Goal: Book appointment/travel/reservation

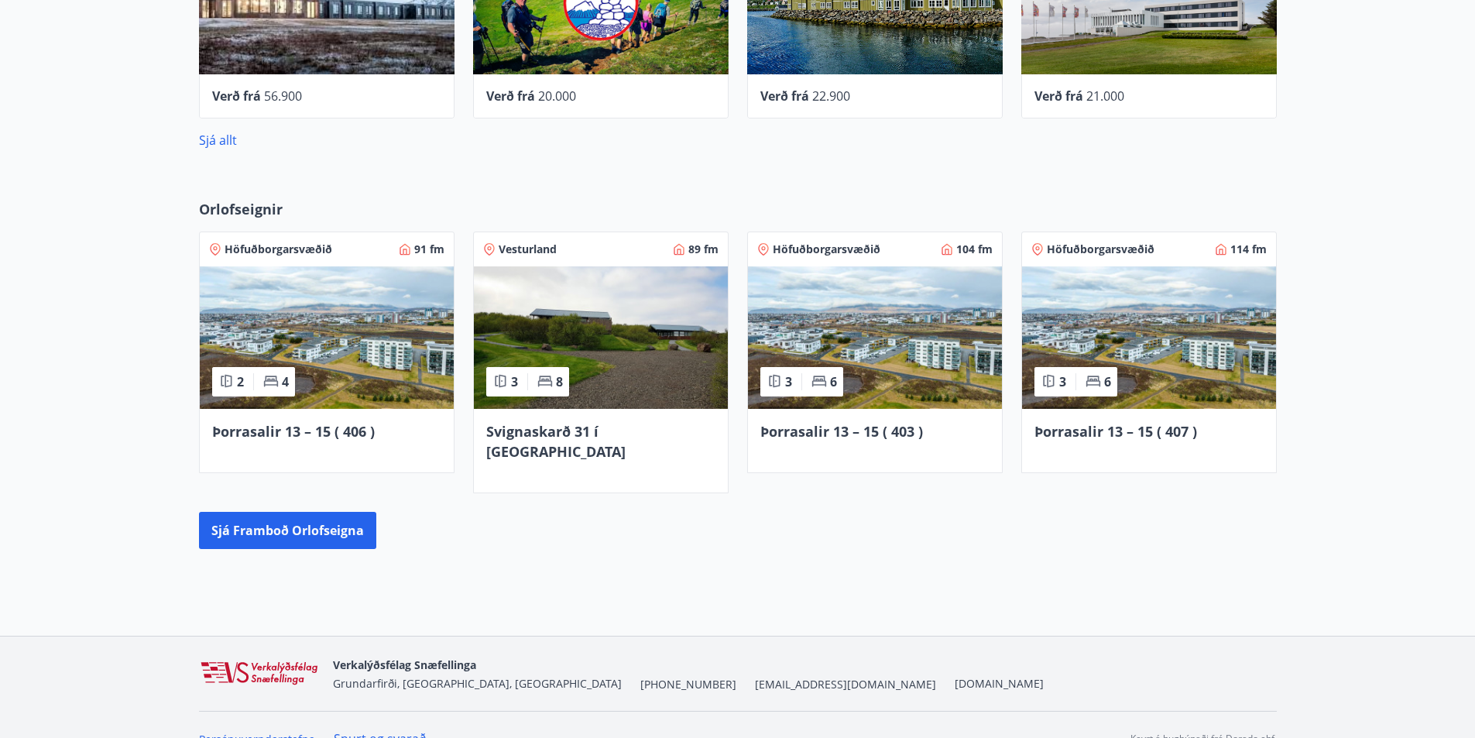
scroll to position [913, 0]
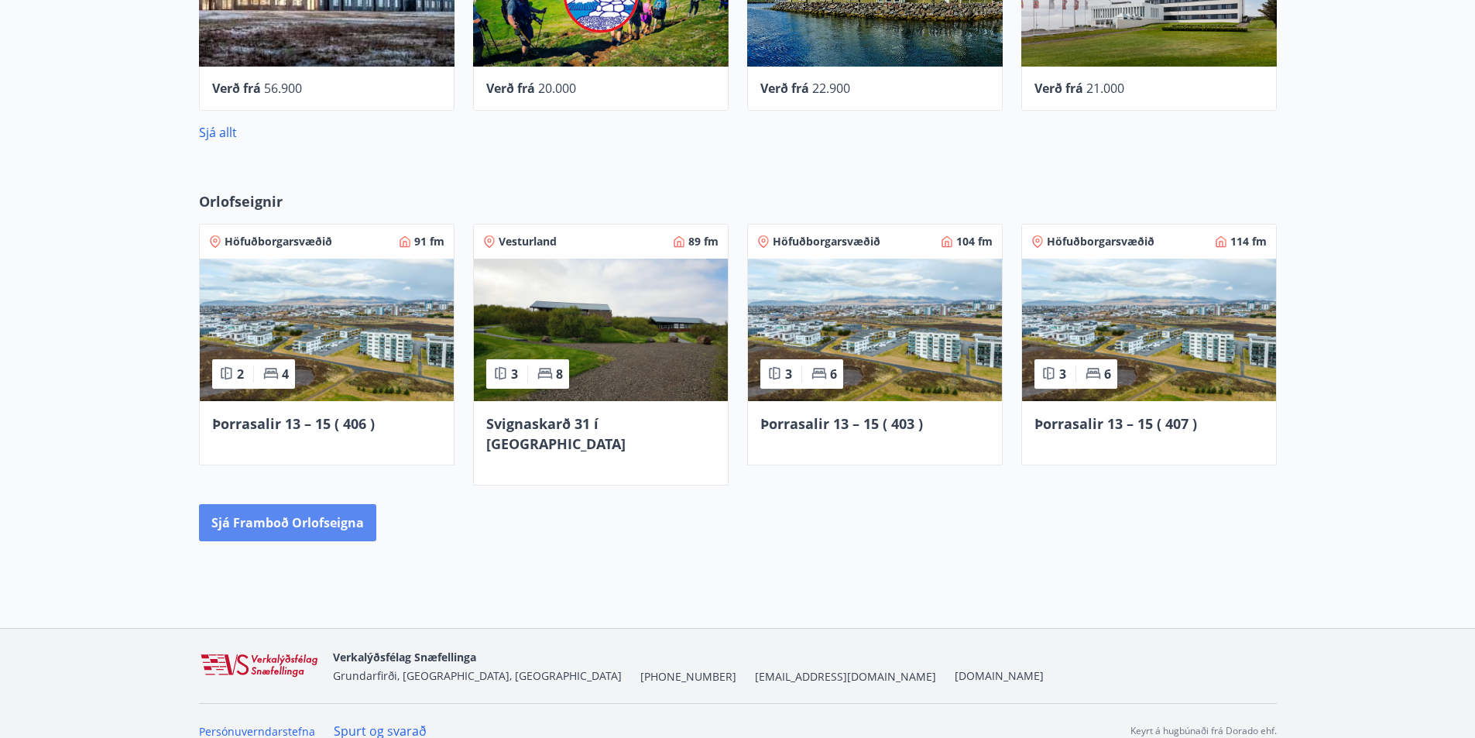
click at [284, 506] on button "Sjá framboð orlofseigna" at bounding box center [287, 522] width 177 height 37
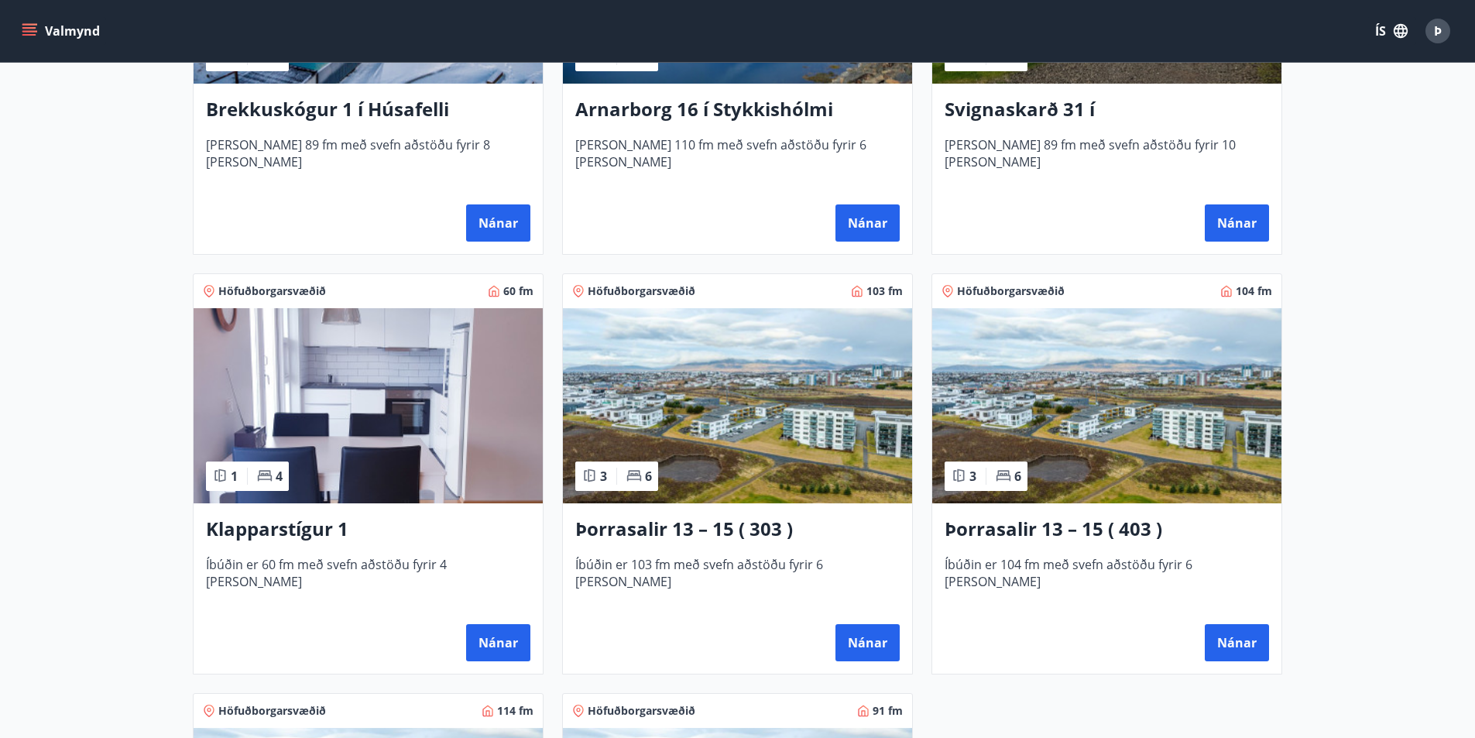
scroll to position [542, 0]
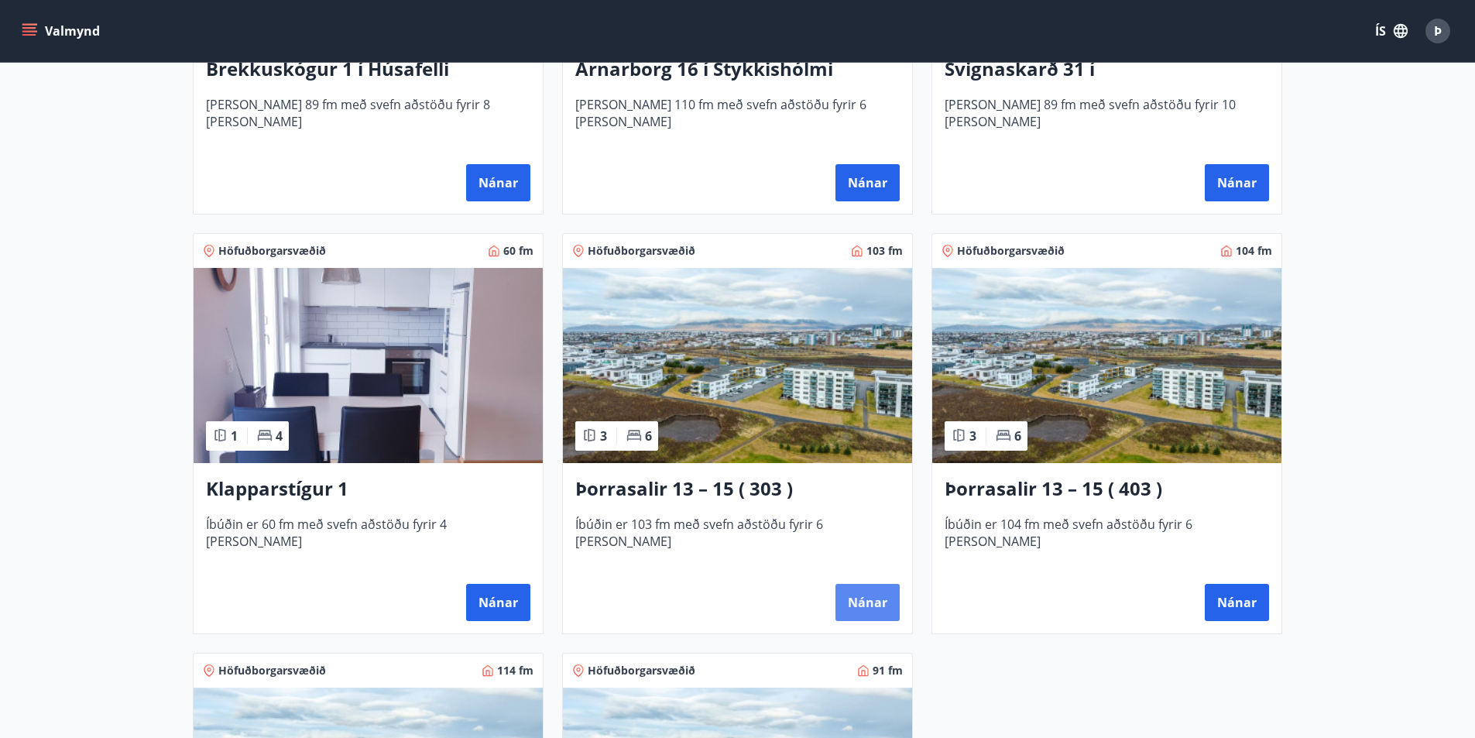
click at [870, 595] on button "Nánar" at bounding box center [868, 602] width 64 height 37
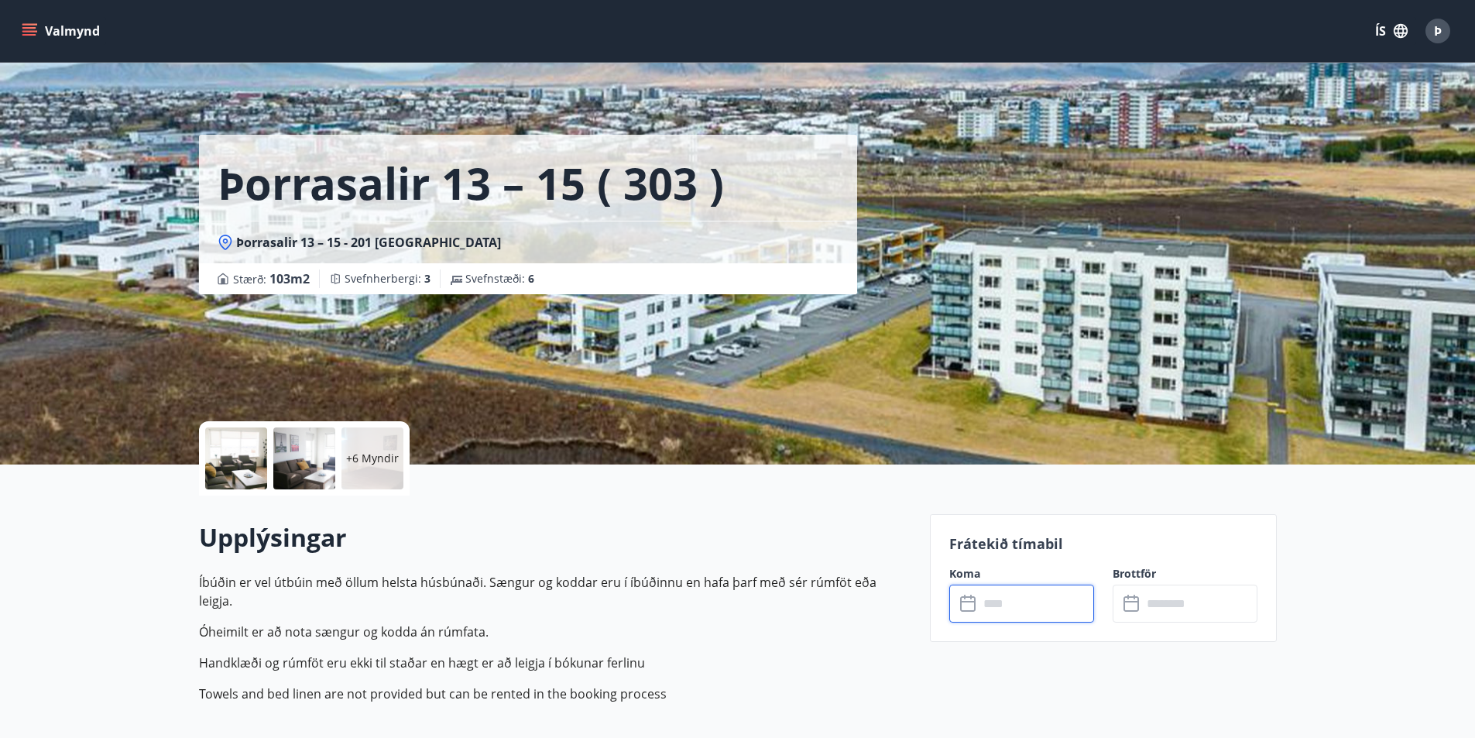
click at [1004, 602] on input "text" at bounding box center [1036, 604] width 115 height 38
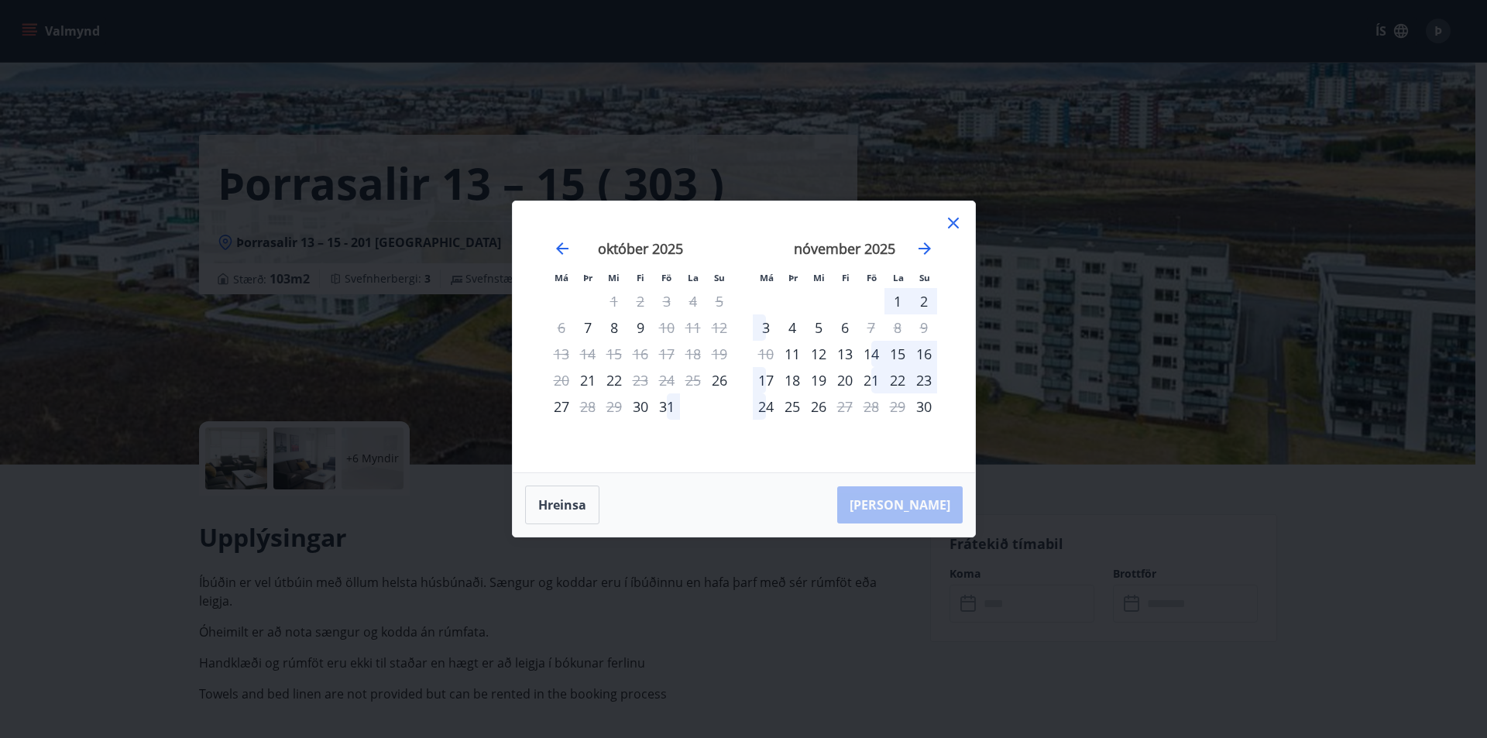
click at [559, 329] on div "6" at bounding box center [561, 327] width 26 height 26
click at [563, 328] on div "6" at bounding box center [561, 327] width 26 height 26
click at [588, 328] on div "7" at bounding box center [588, 327] width 26 height 26
click at [560, 329] on div "6" at bounding box center [561, 327] width 26 height 26
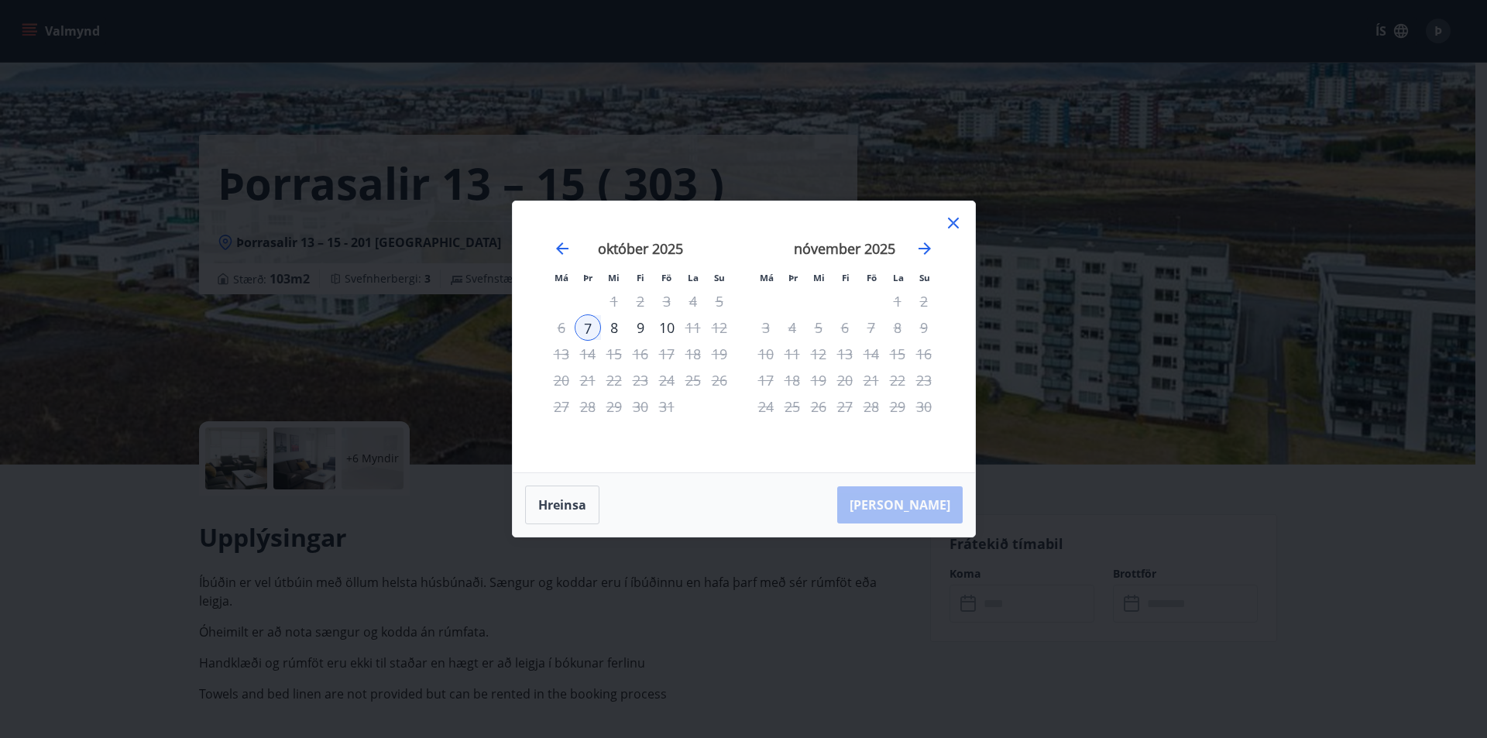
click at [956, 222] on icon at bounding box center [953, 223] width 19 height 19
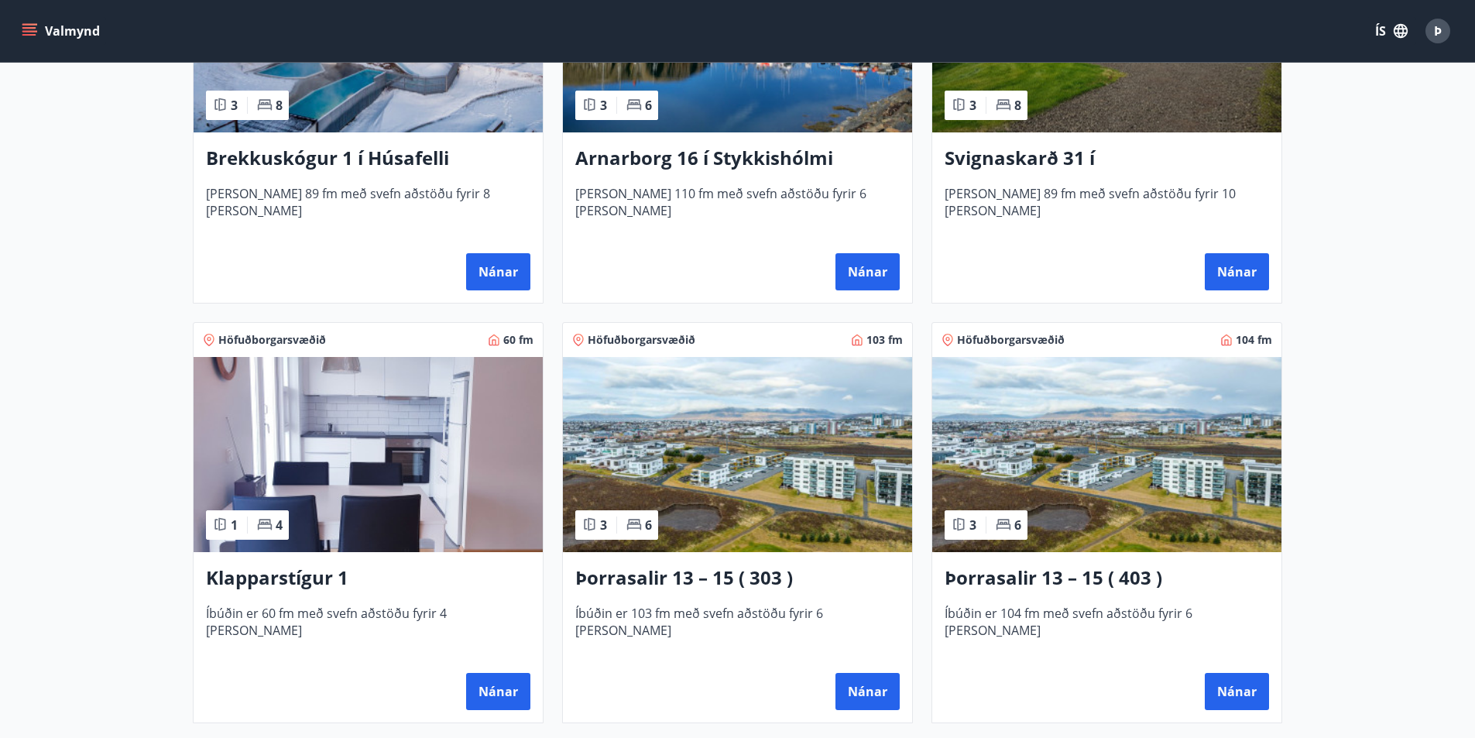
scroll to position [542, 0]
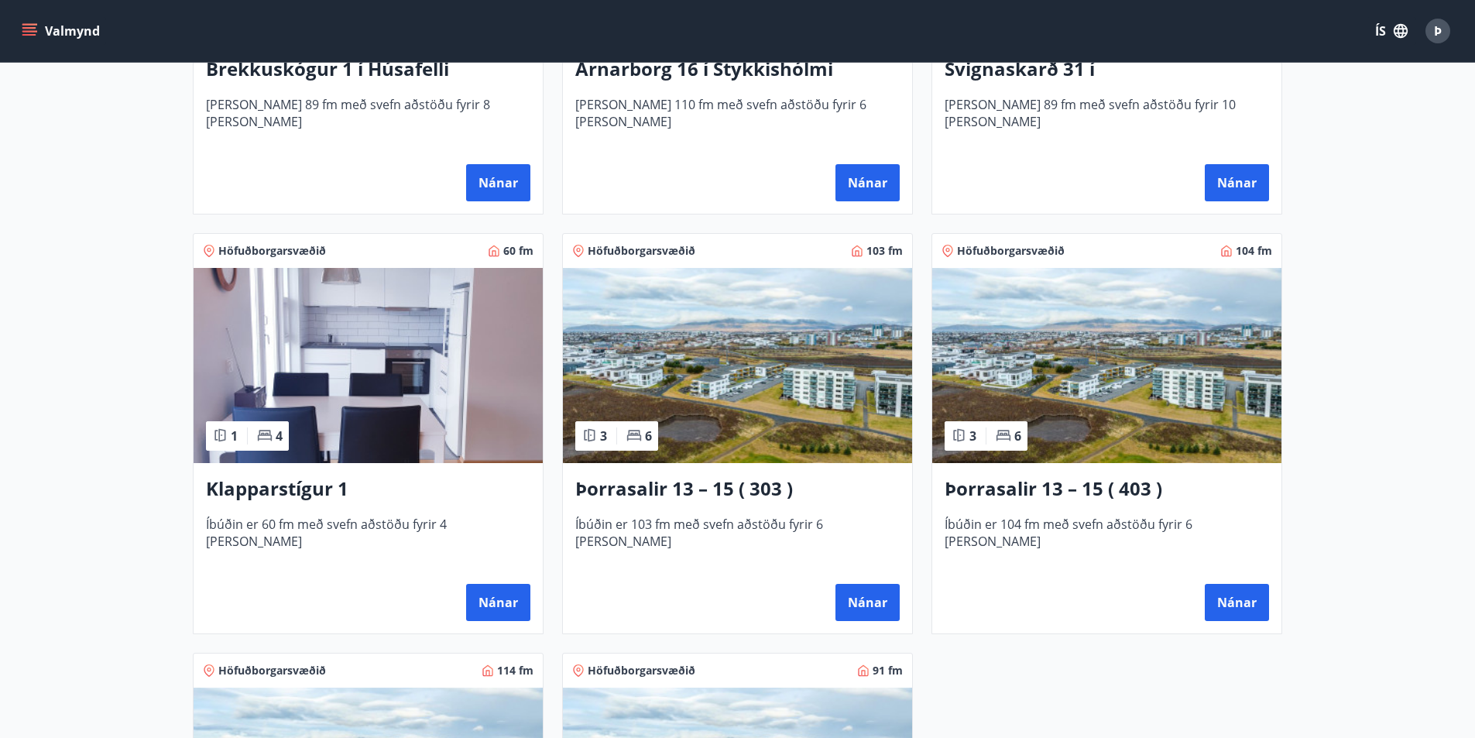
click at [1094, 397] on img at bounding box center [1106, 365] width 349 height 195
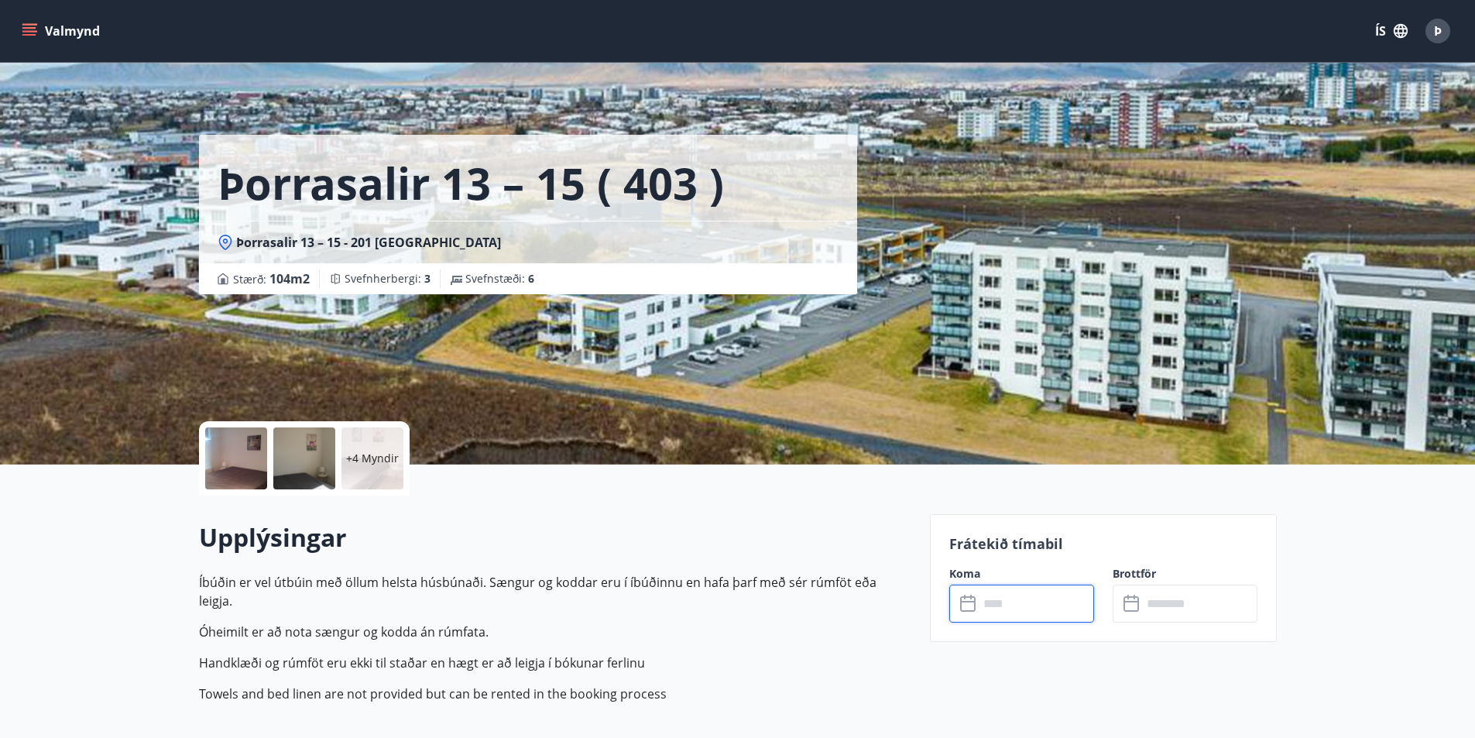
click at [1027, 609] on input "text" at bounding box center [1036, 604] width 115 height 38
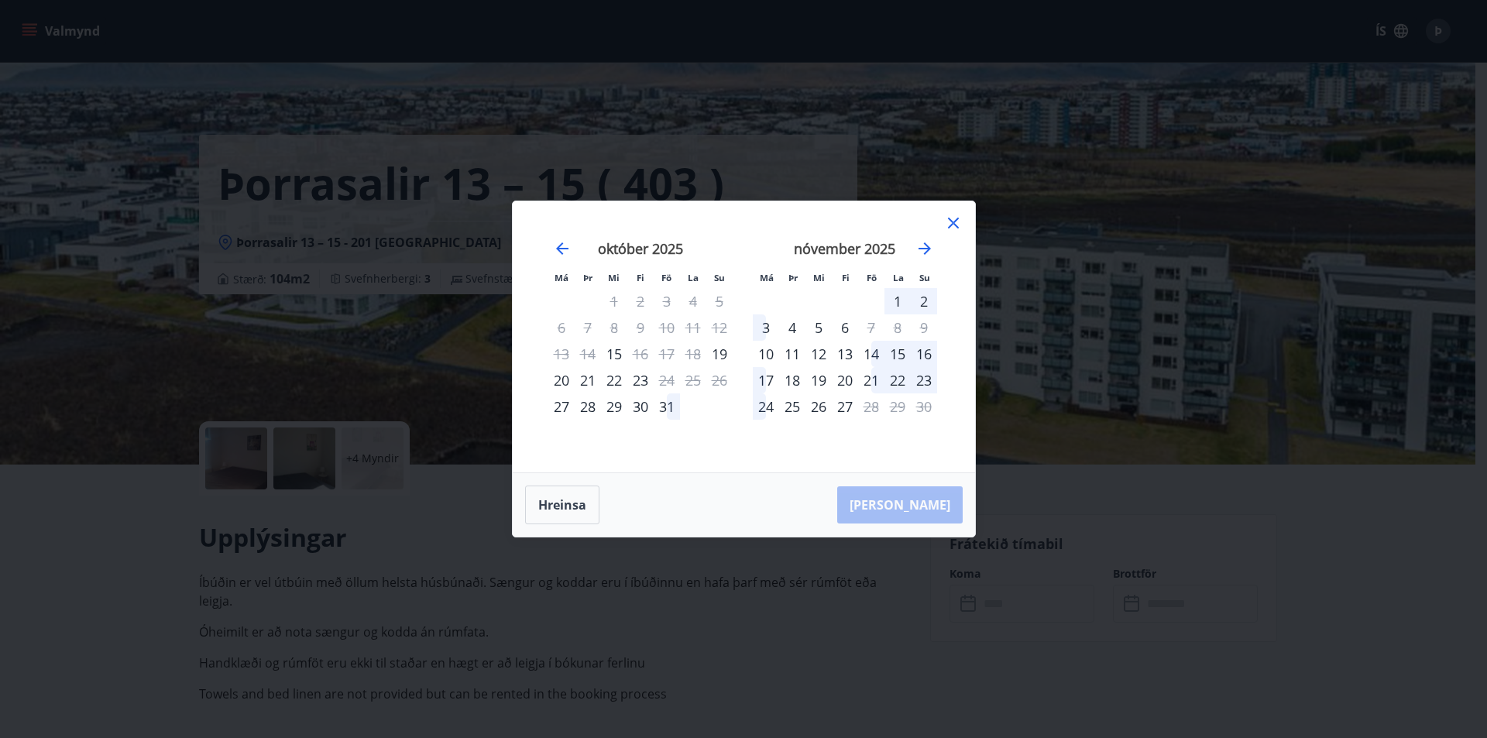
click at [959, 220] on icon at bounding box center [953, 223] width 19 height 19
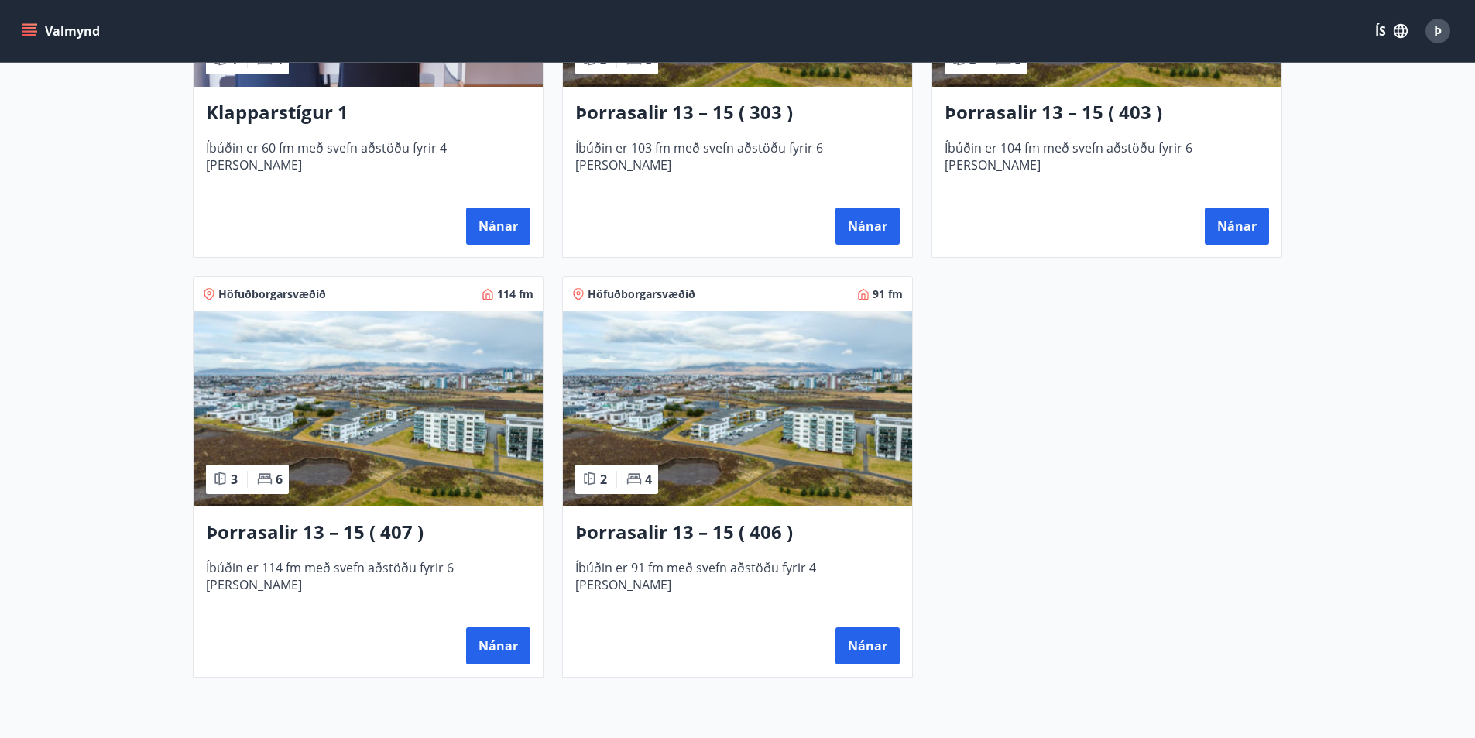
scroll to position [1007, 0]
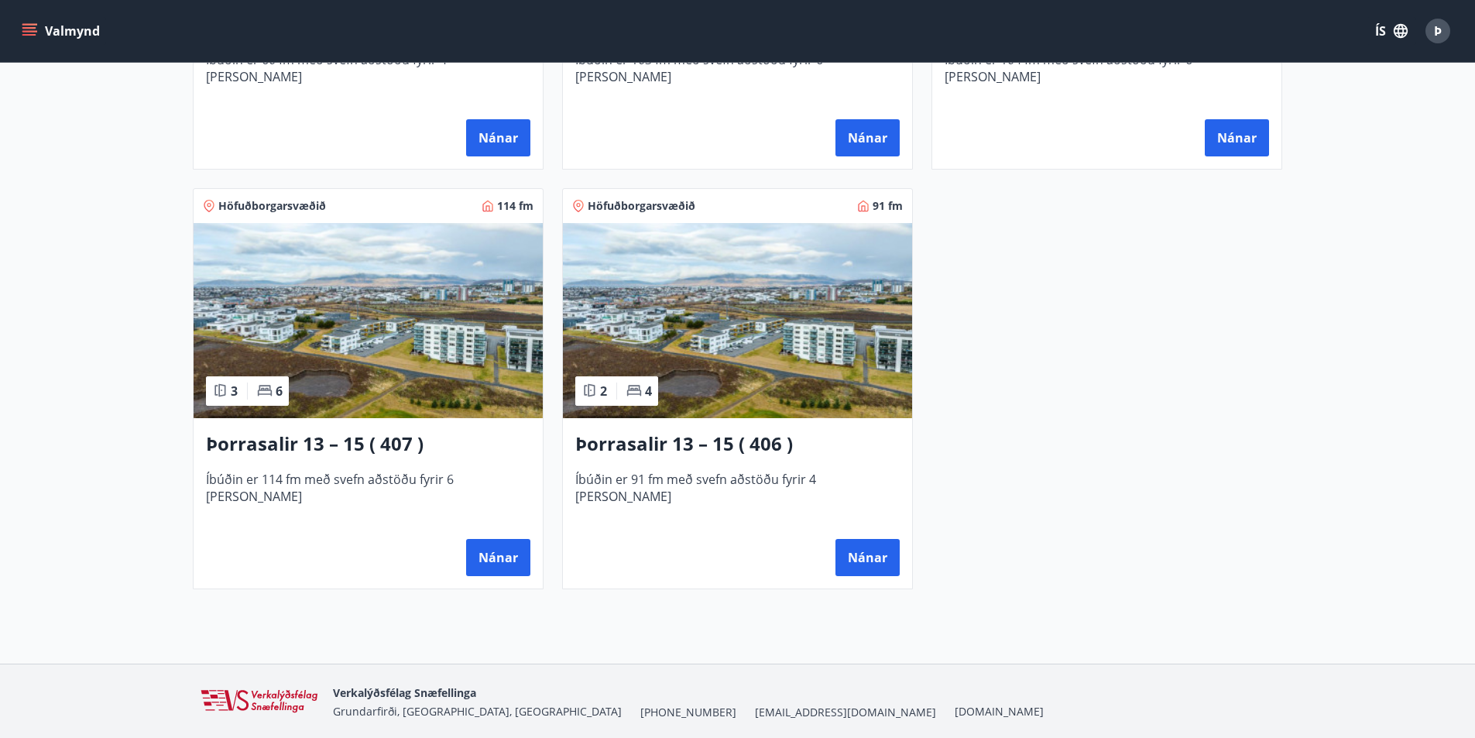
click at [337, 283] on img at bounding box center [368, 320] width 349 height 195
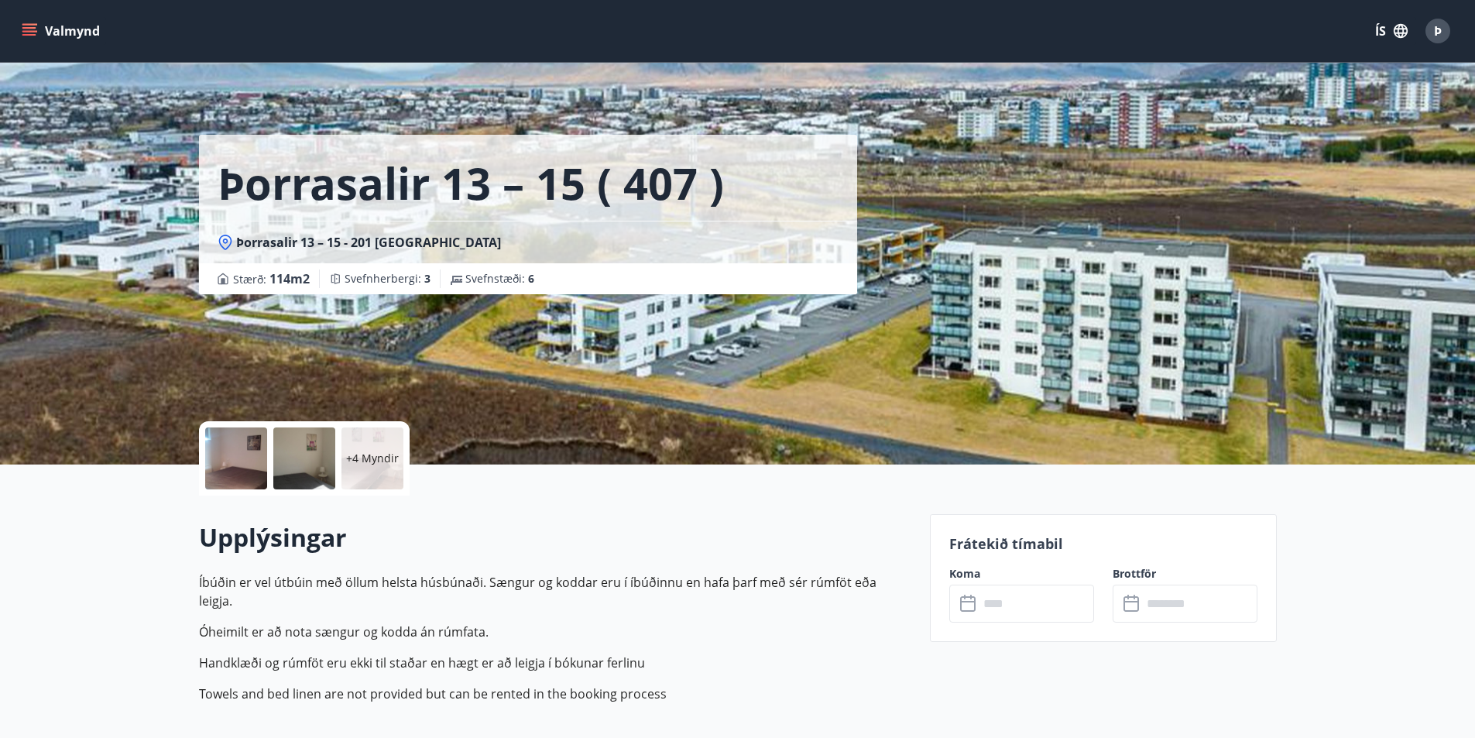
click at [1030, 604] on input "text" at bounding box center [1036, 604] width 115 height 38
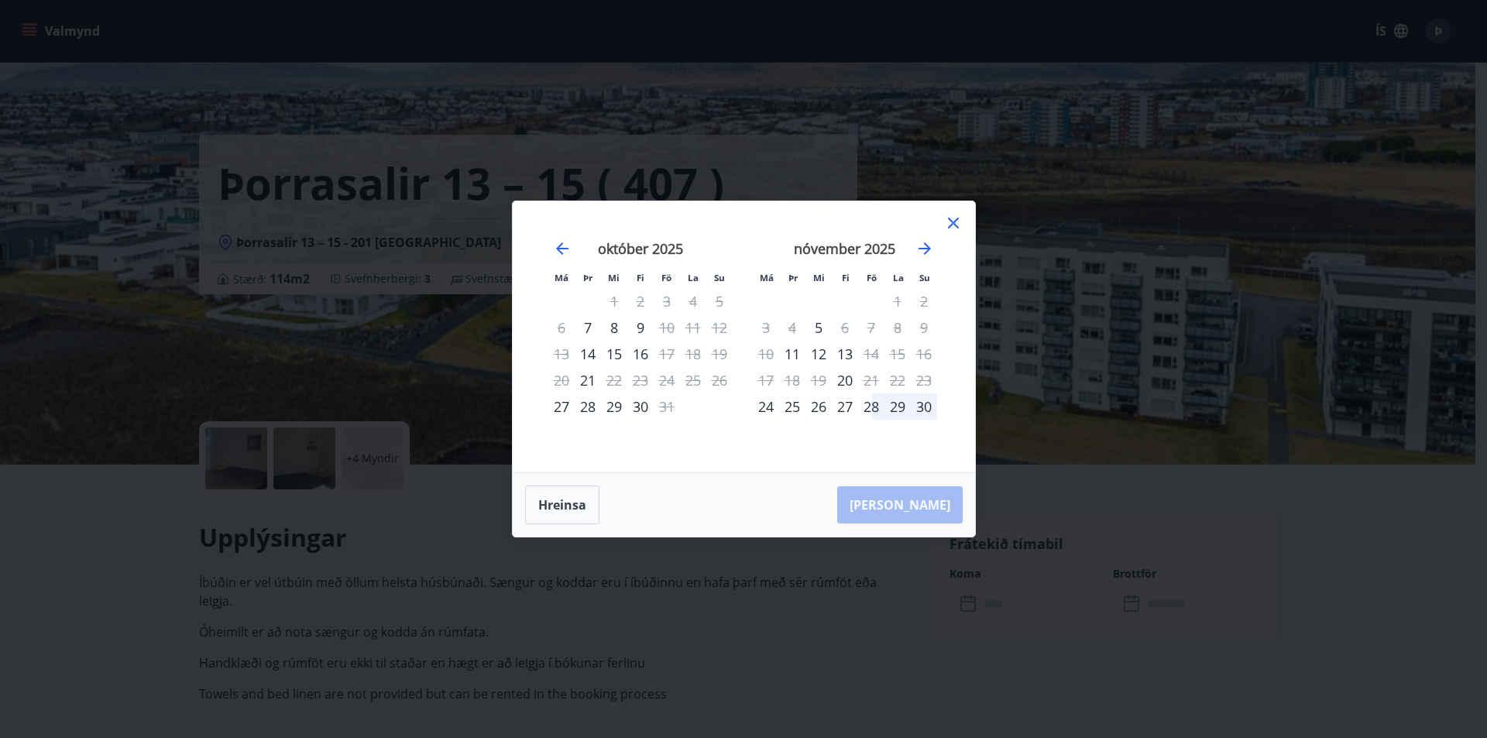
click at [559, 328] on div "6" at bounding box center [561, 327] width 26 height 26
click at [956, 218] on icon at bounding box center [953, 223] width 19 height 19
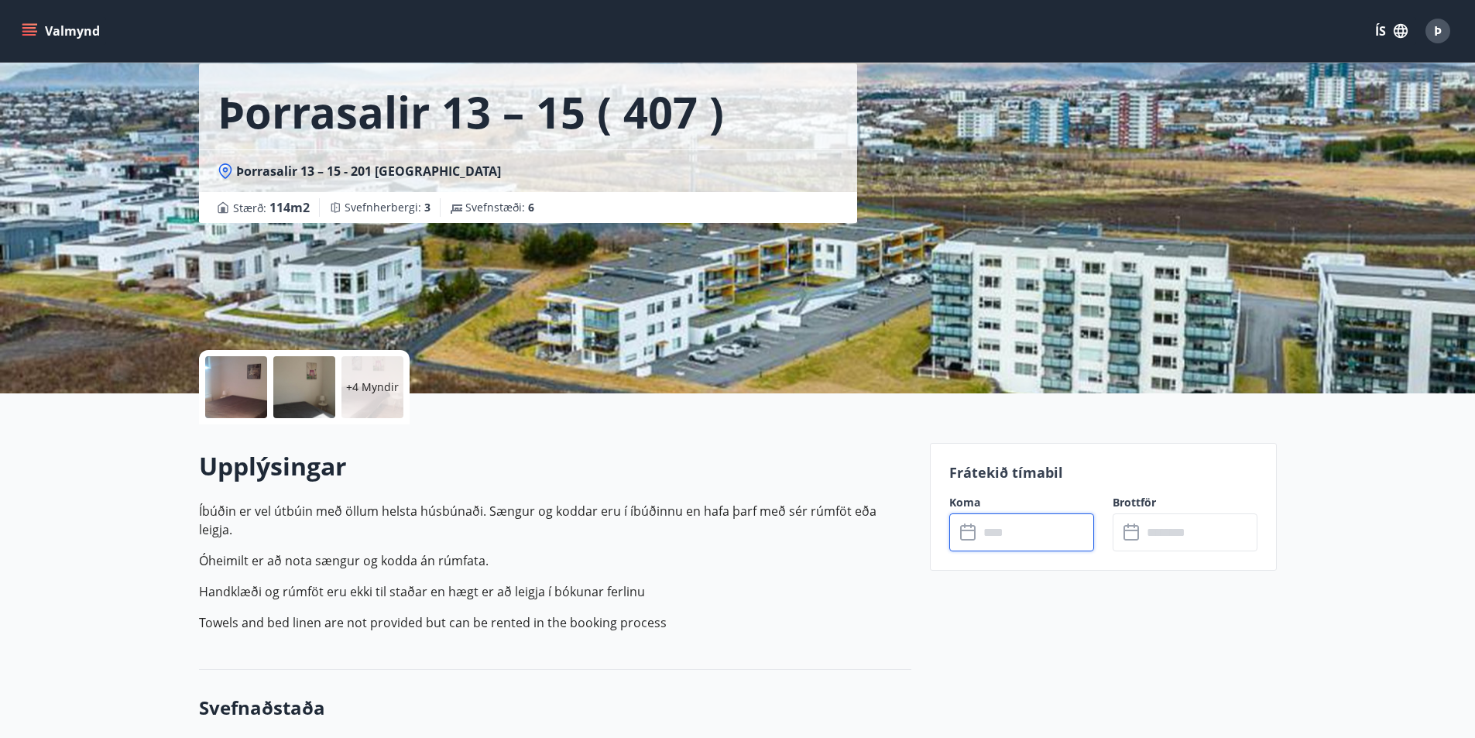
scroll to position [77, 0]
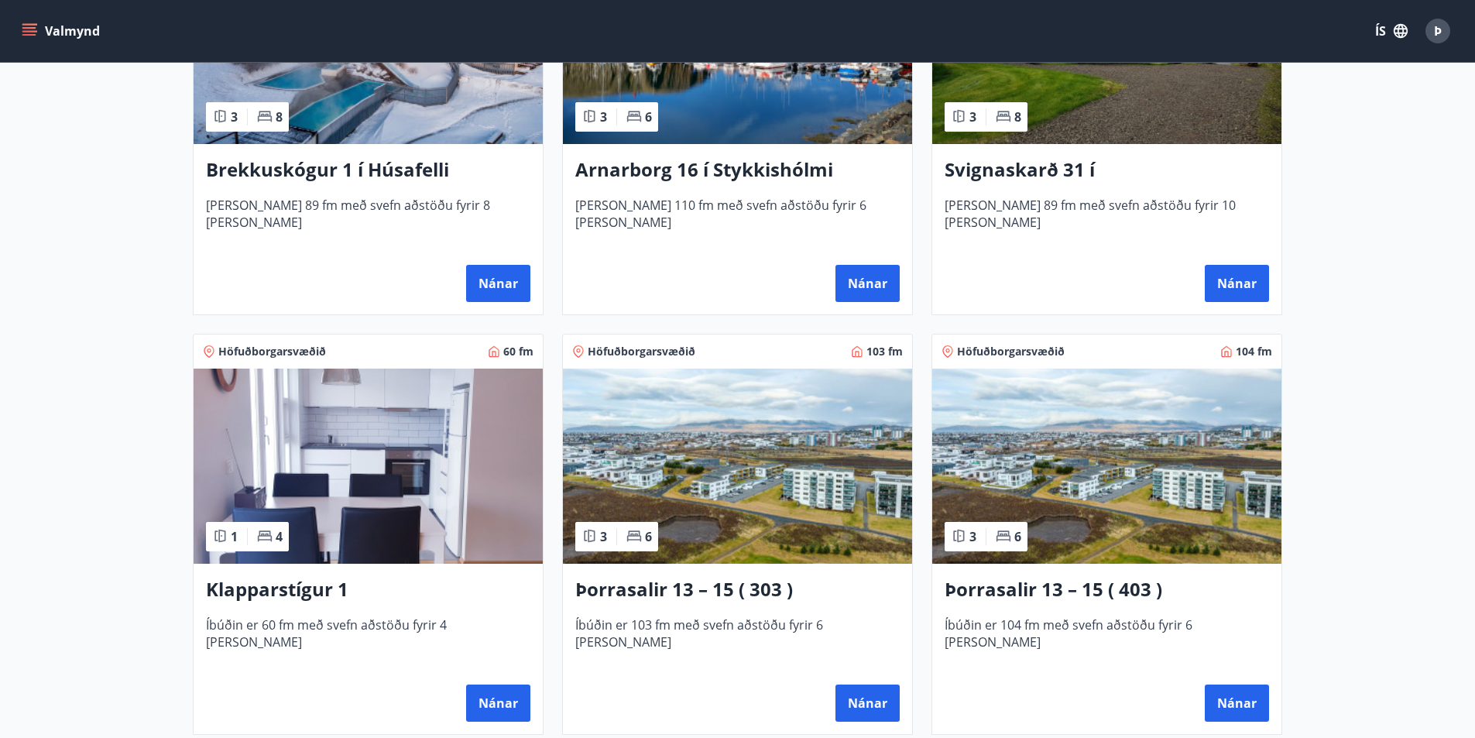
scroll to position [465, 0]
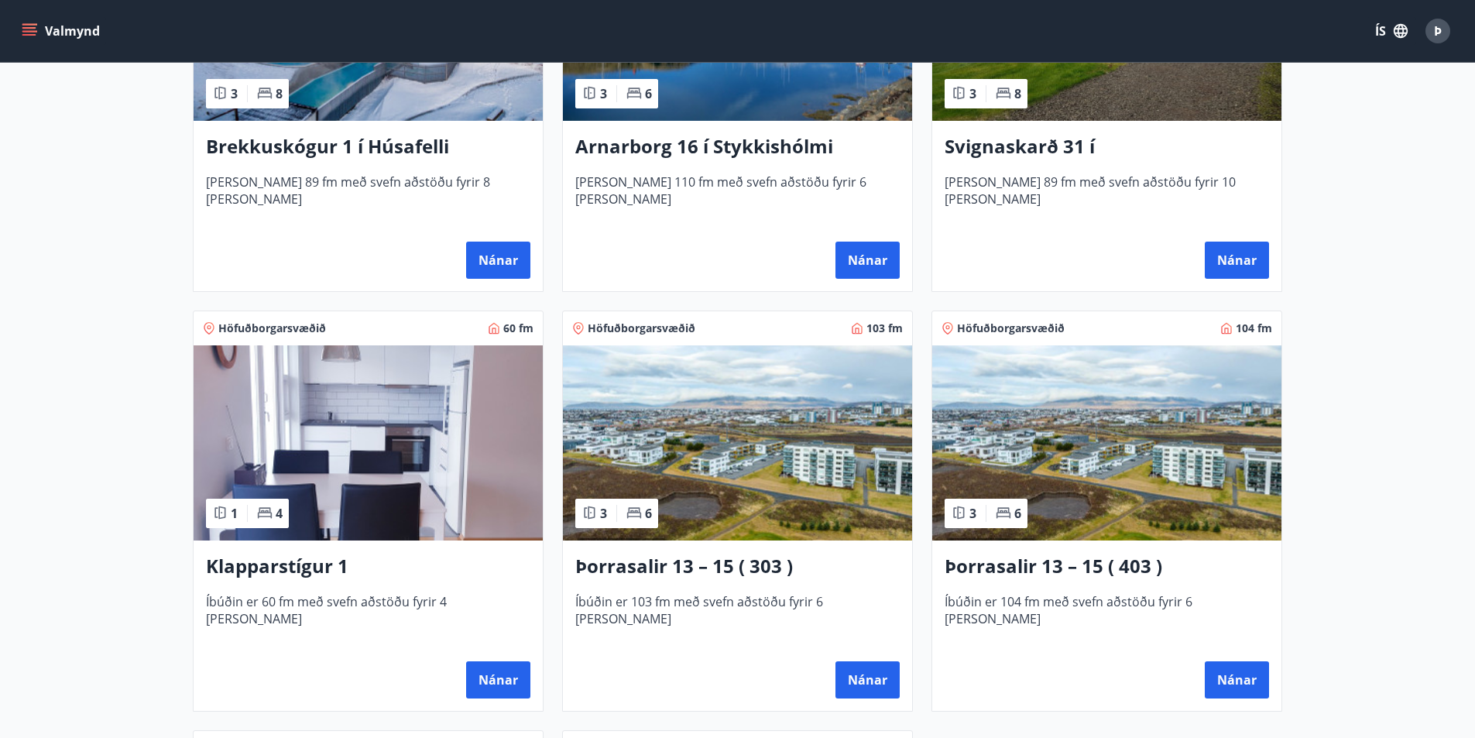
click at [771, 459] on img at bounding box center [737, 442] width 349 height 195
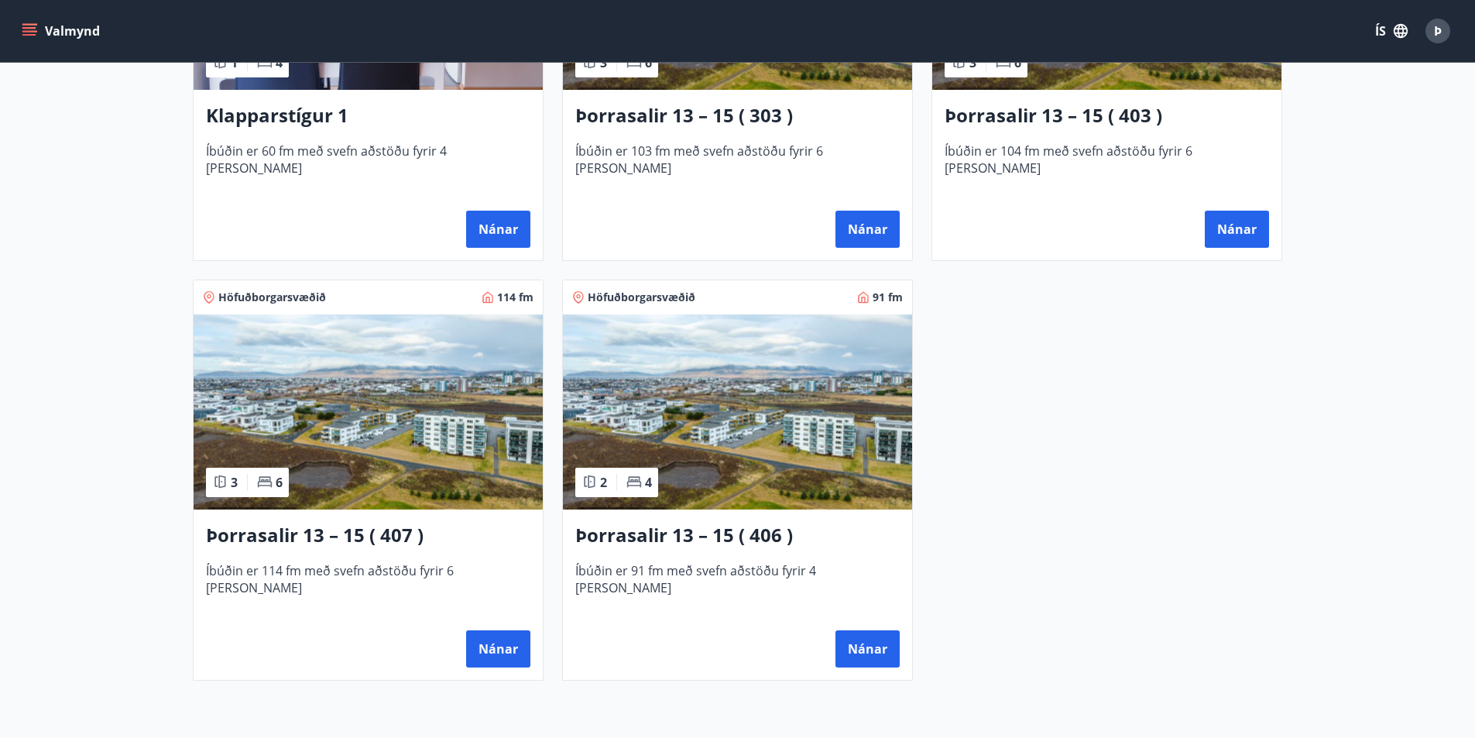
scroll to position [929, 0]
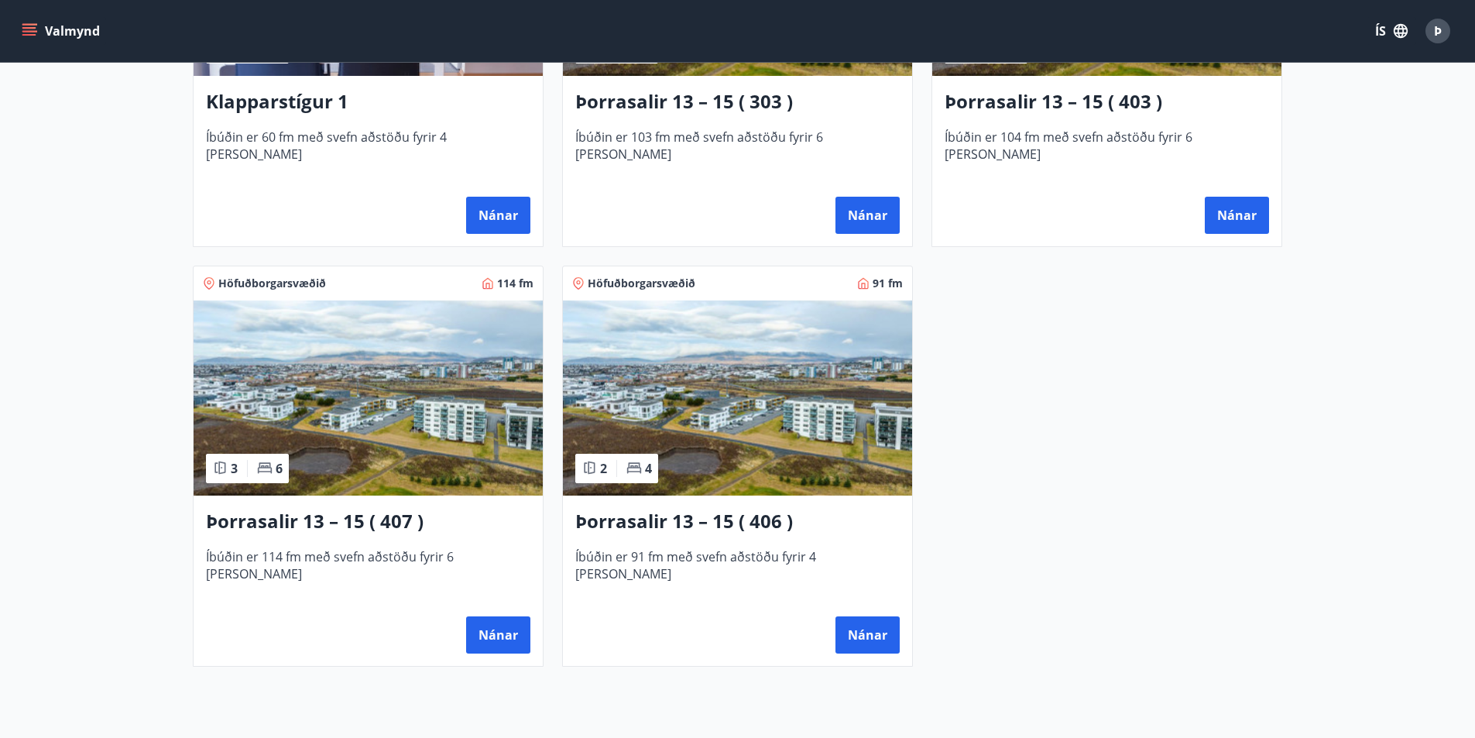
click at [741, 372] on img at bounding box center [737, 397] width 349 height 195
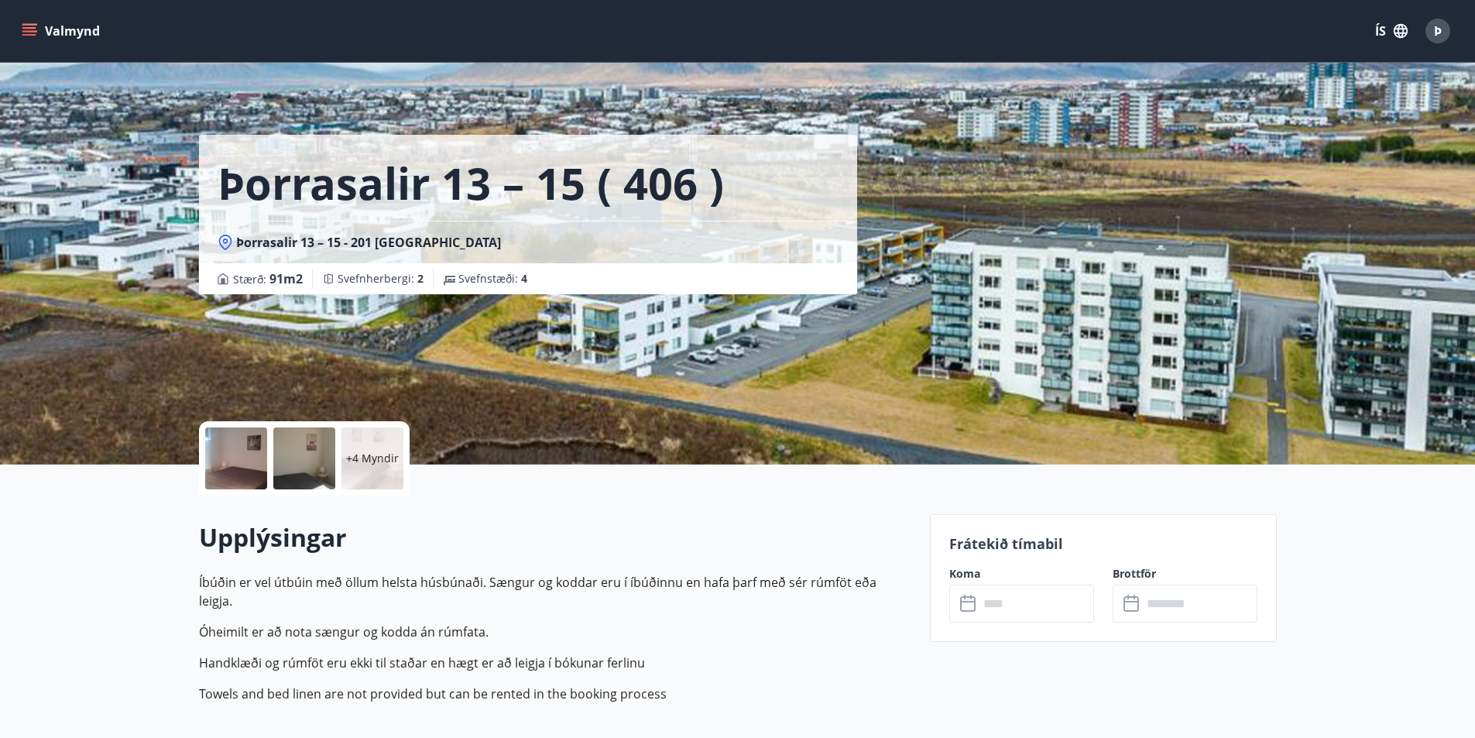
click at [1000, 603] on input "text" at bounding box center [1036, 604] width 115 height 38
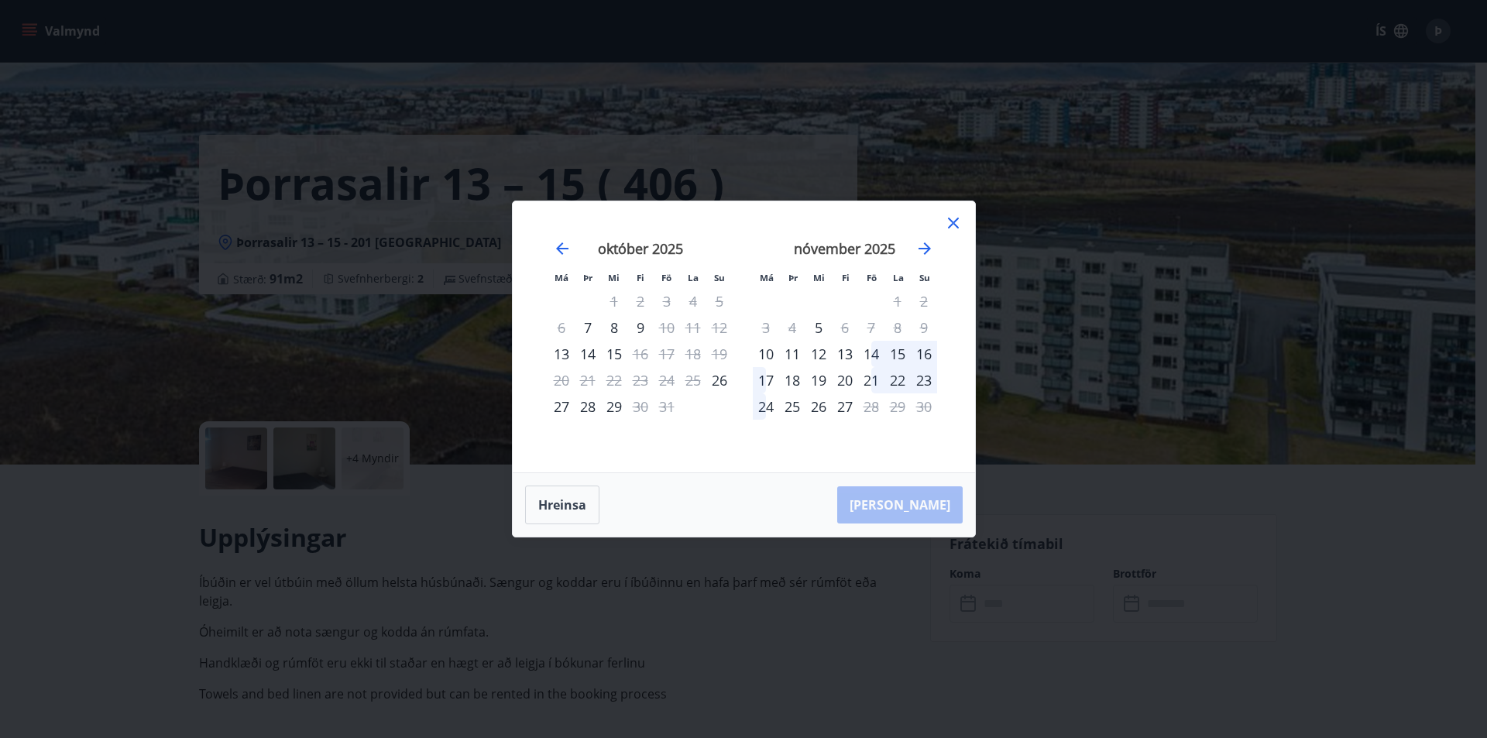
click at [561, 327] on div "6" at bounding box center [561, 327] width 26 height 26
click at [557, 327] on div "6" at bounding box center [561, 327] width 26 height 26
click at [954, 218] on icon at bounding box center [953, 223] width 19 height 19
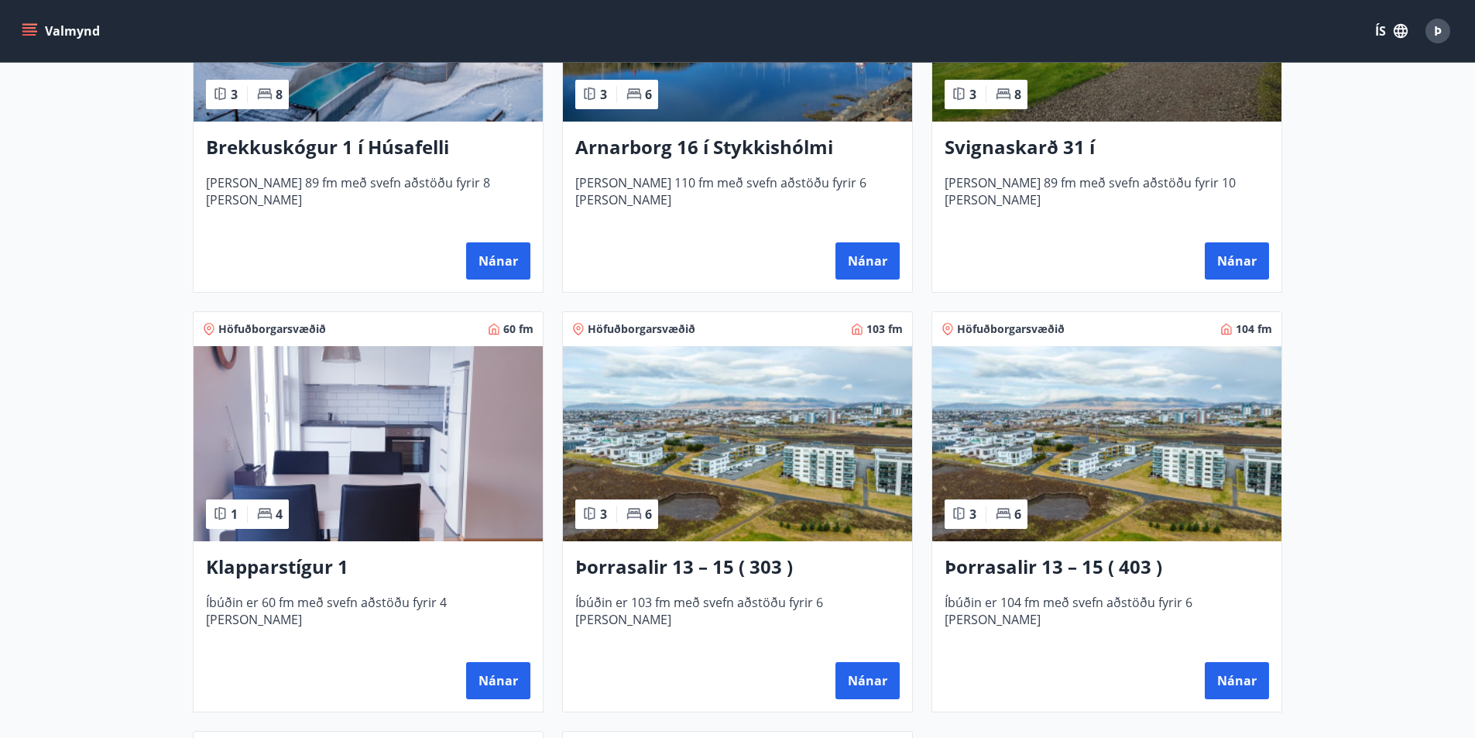
scroll to position [465, 0]
click at [411, 447] on img at bounding box center [368, 442] width 349 height 195
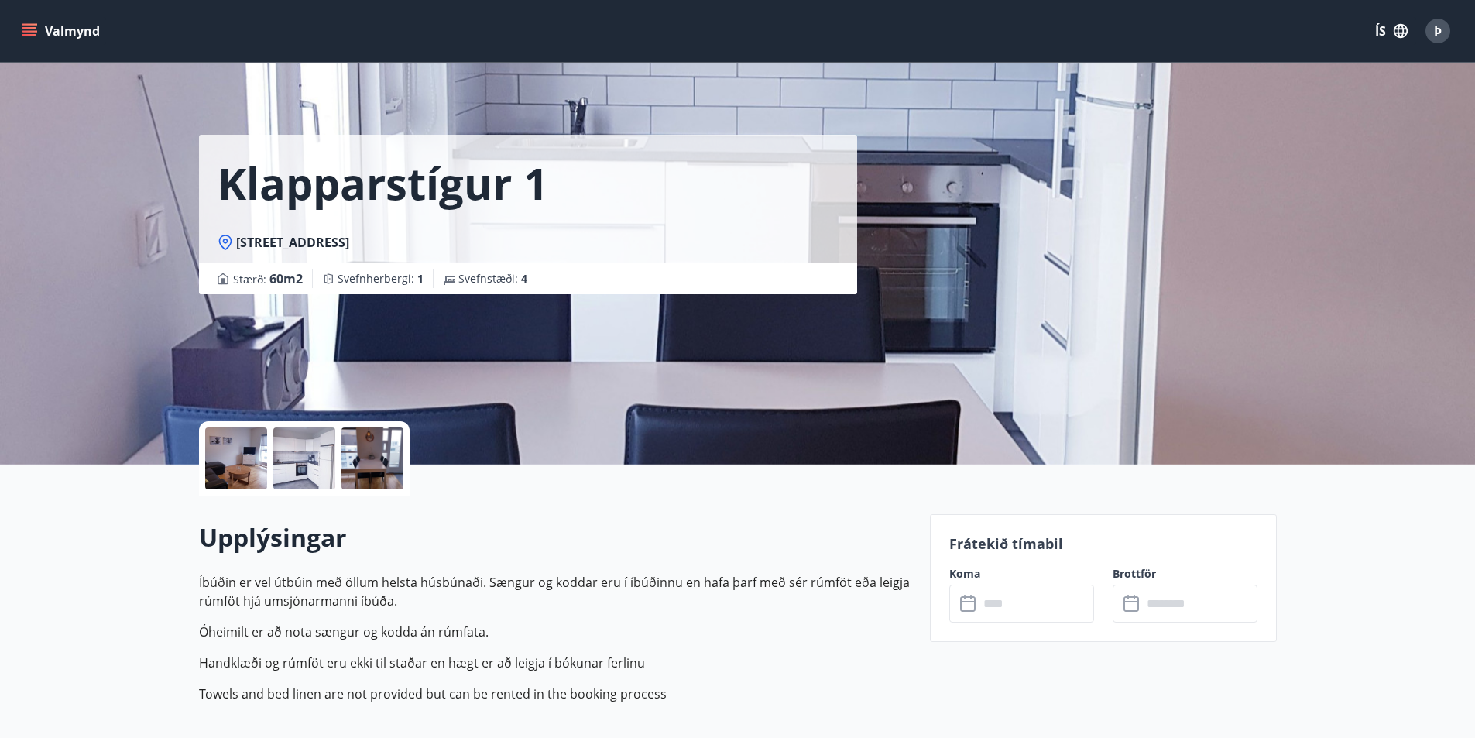
click at [1024, 609] on input "text" at bounding box center [1036, 604] width 115 height 38
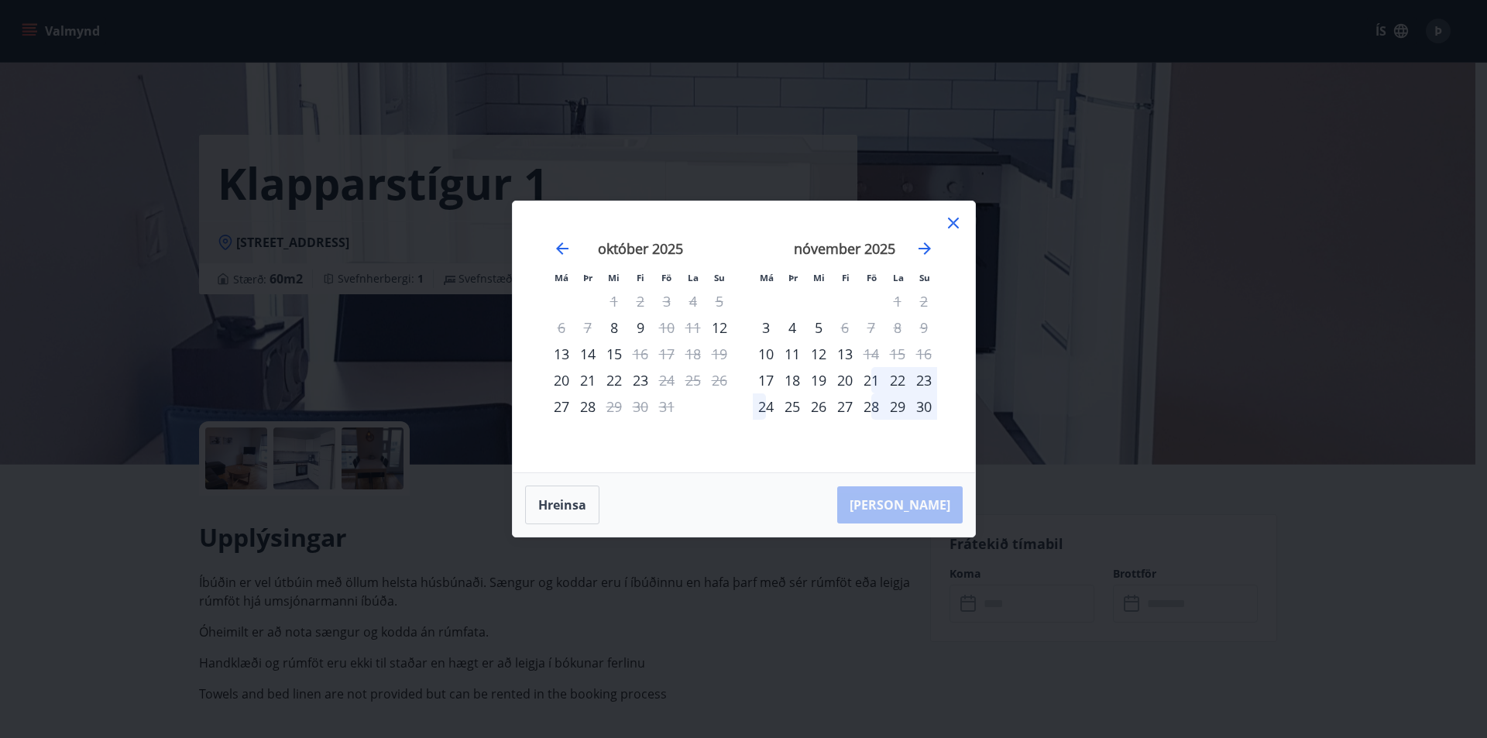
click at [946, 215] on icon at bounding box center [953, 223] width 19 height 19
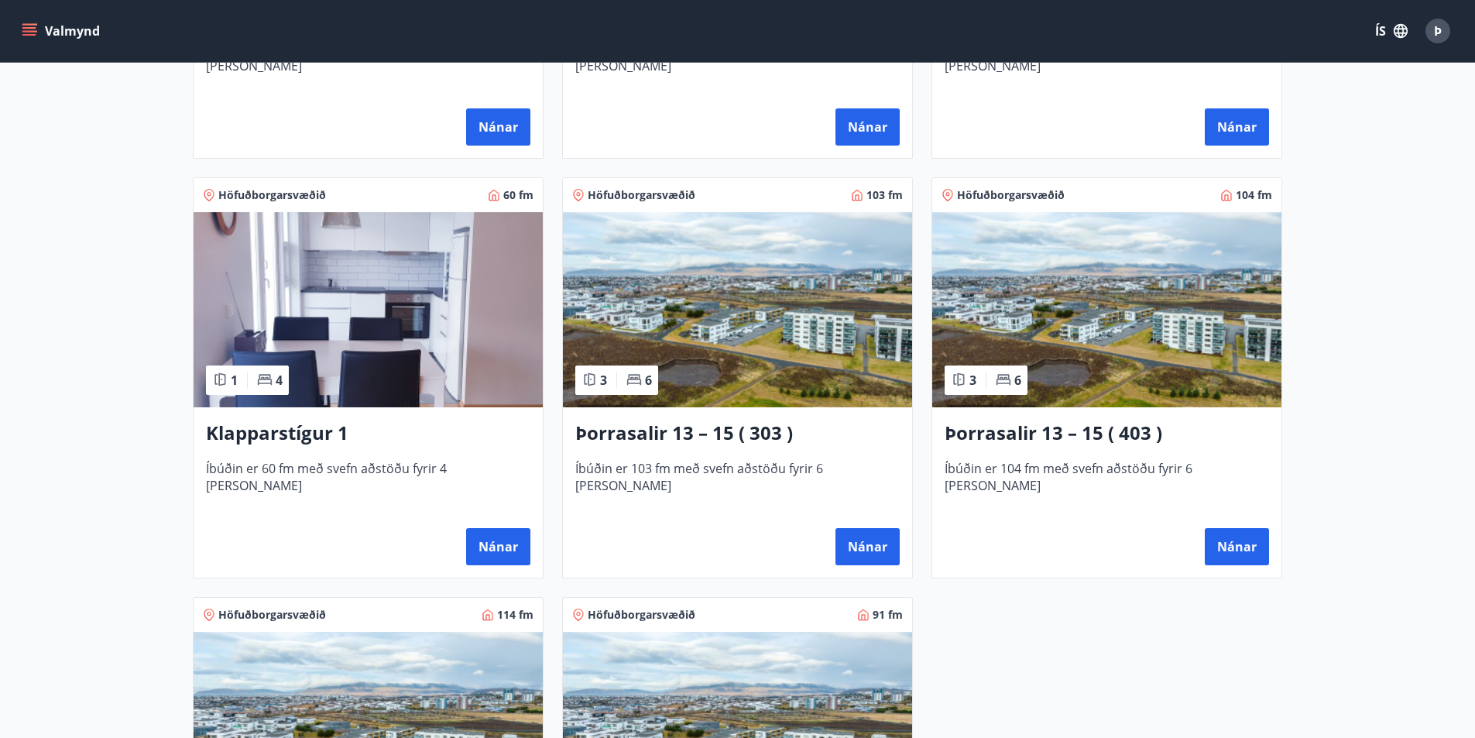
scroll to position [211, 0]
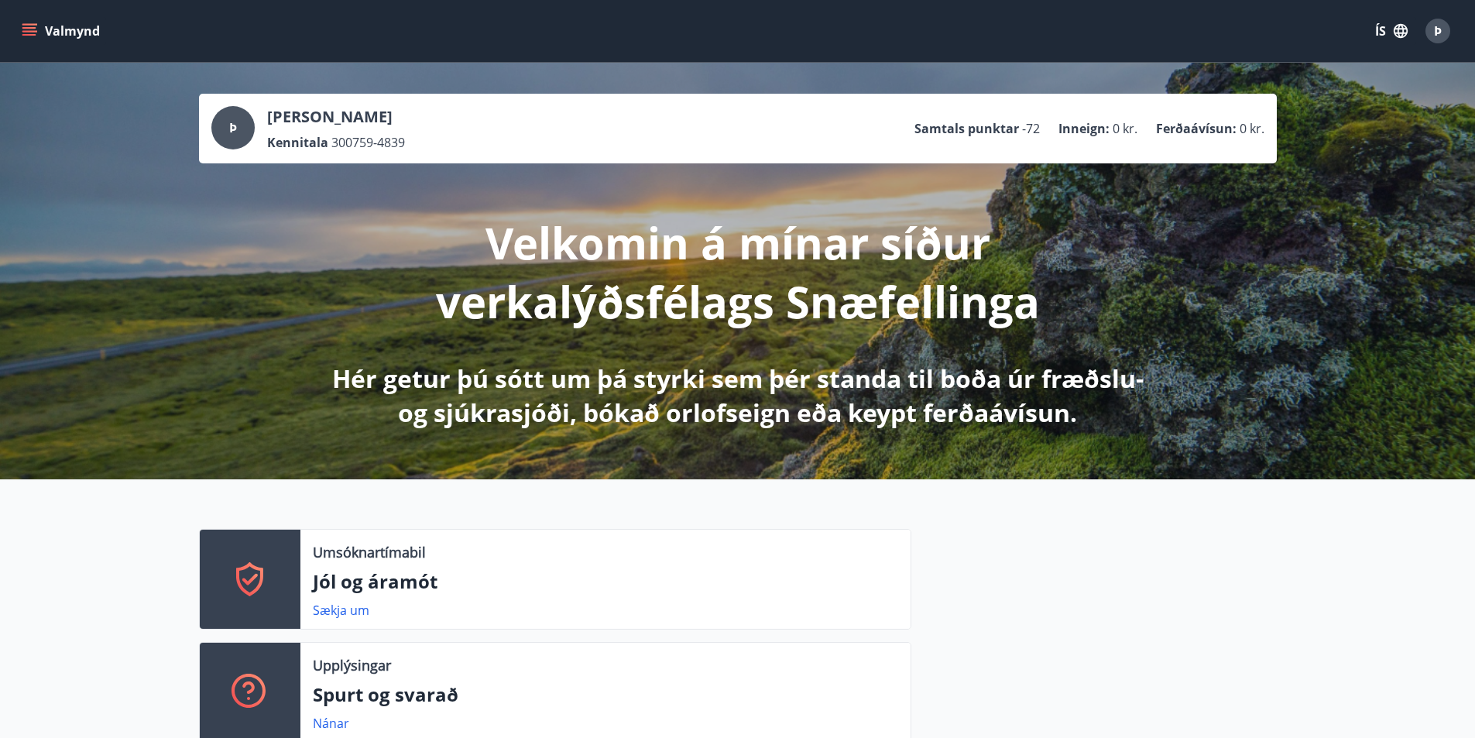
drag, startPoint x: 1486, startPoint y: 0, endPoint x: 915, endPoint y: 445, distance: 724.1
click at [915, 445] on div "Þ Þórarinn S Hilmarsson Kennitala 300759-4839 Samtals punktar -72 Inneign : 0 k…" at bounding box center [737, 271] width 1475 height 417
click at [34, 31] on icon "menu" at bounding box center [30, 31] width 17 height 2
drag, startPoint x: 612, startPoint y: 582, endPoint x: 618, endPoint y: 588, distance: 8.8
click at [617, 588] on p "Jól og áramót" at bounding box center [605, 581] width 585 height 26
